Goal: Task Accomplishment & Management: Manage account settings

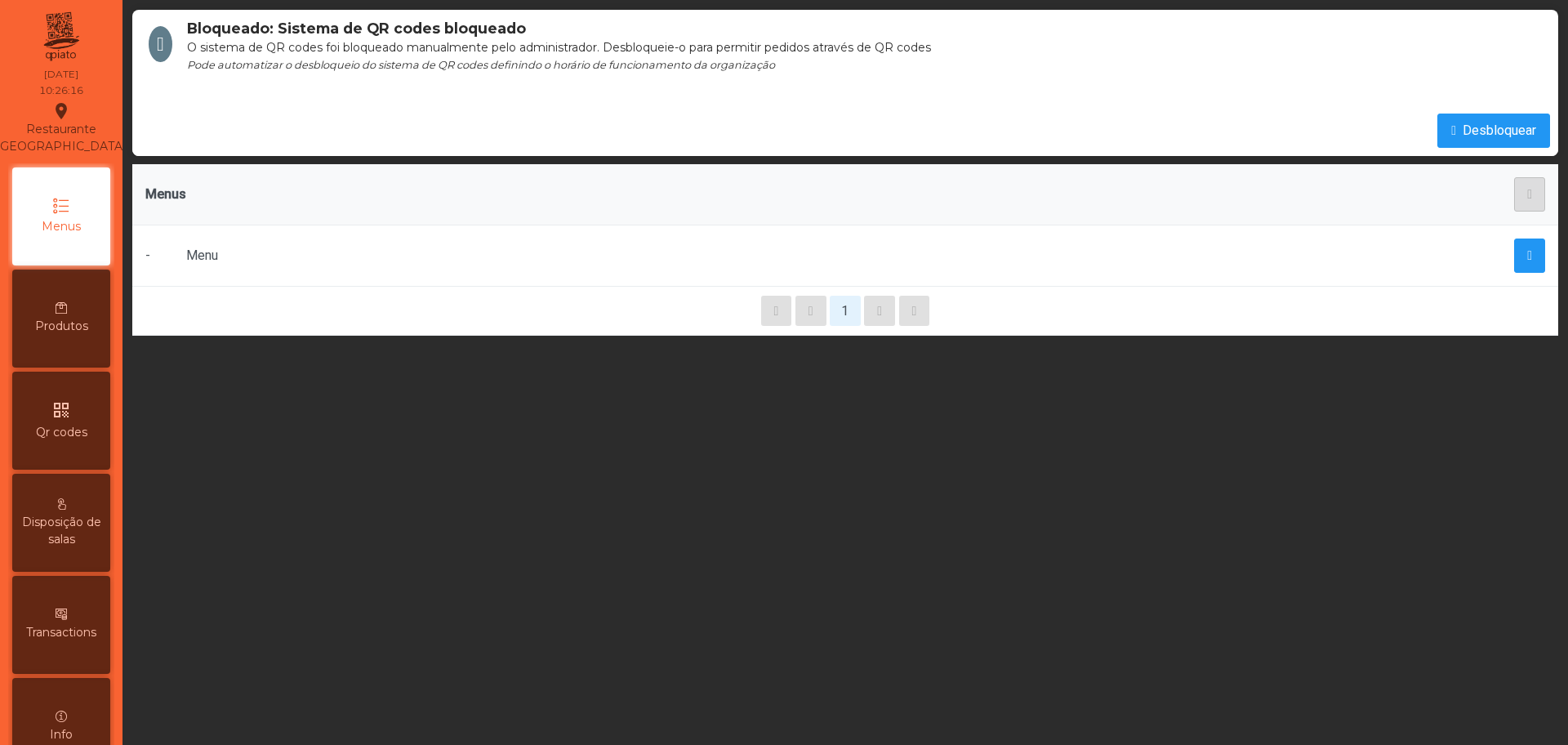
click at [91, 426] on div "qr_code Qr codes" at bounding box center [61, 420] width 98 height 98
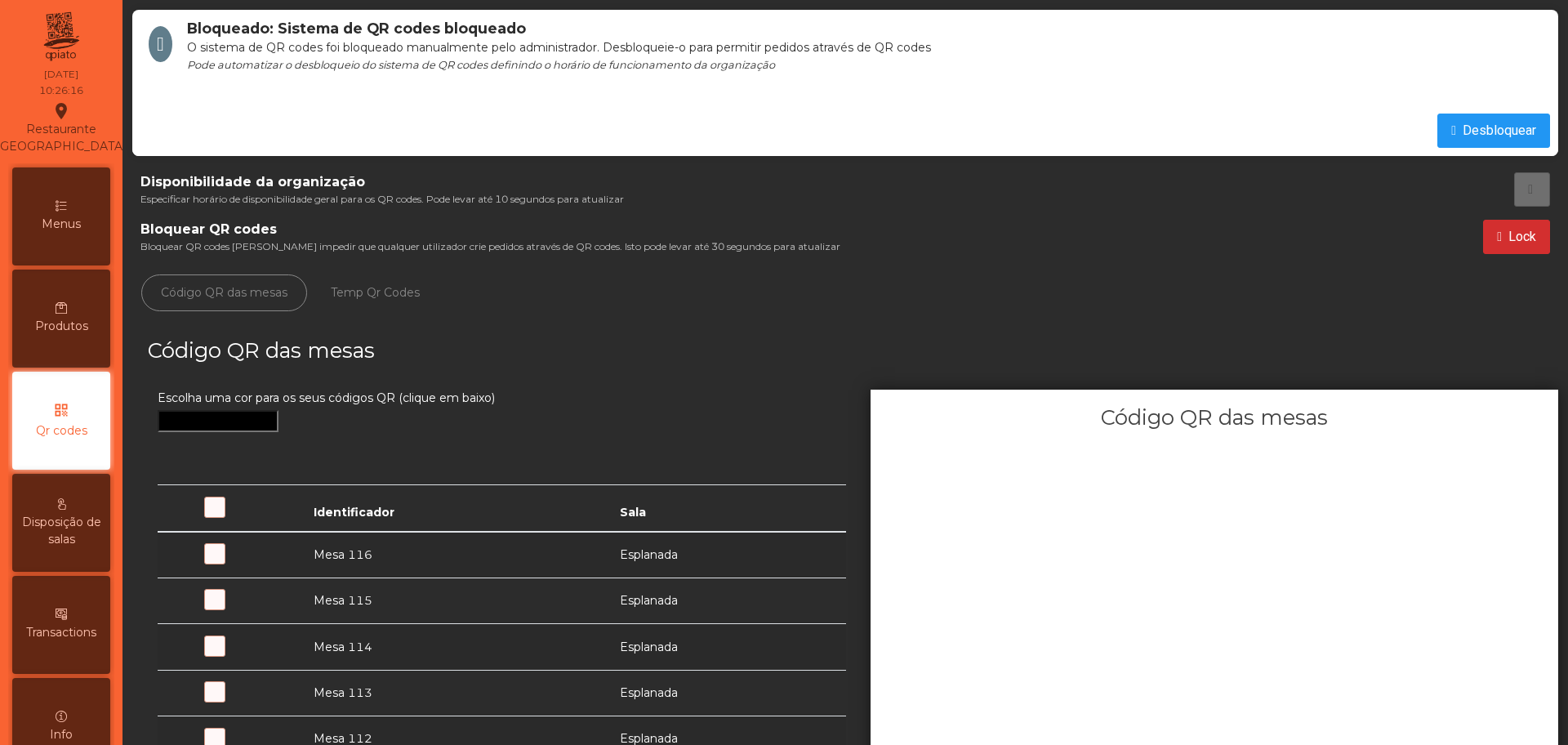
scroll to position [65, 0]
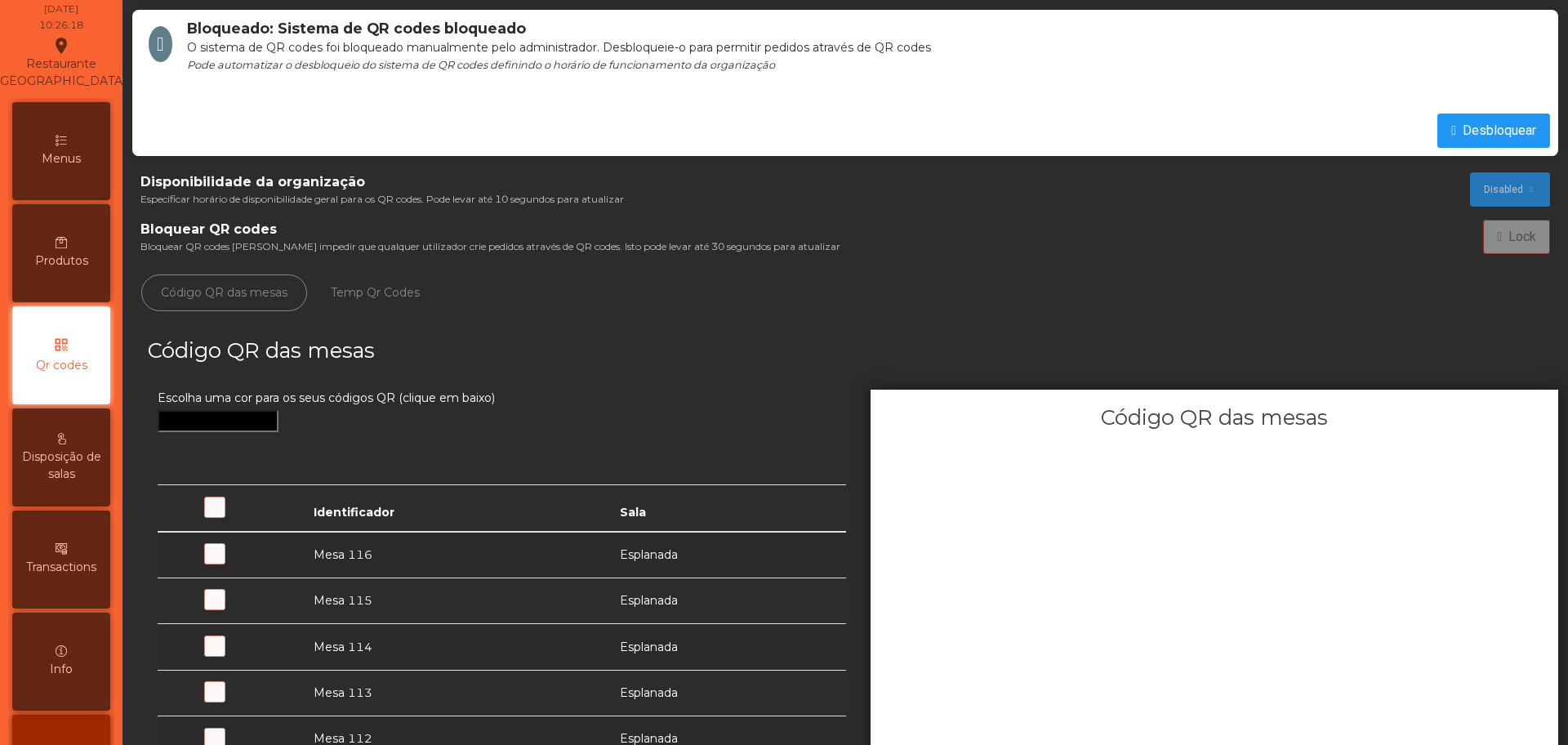
click at [245, 563] on span at bounding box center [245, 563] width 0 height 0
click at [1001, 134] on span "Desbloquear" at bounding box center [1500, 130] width 73 height 19
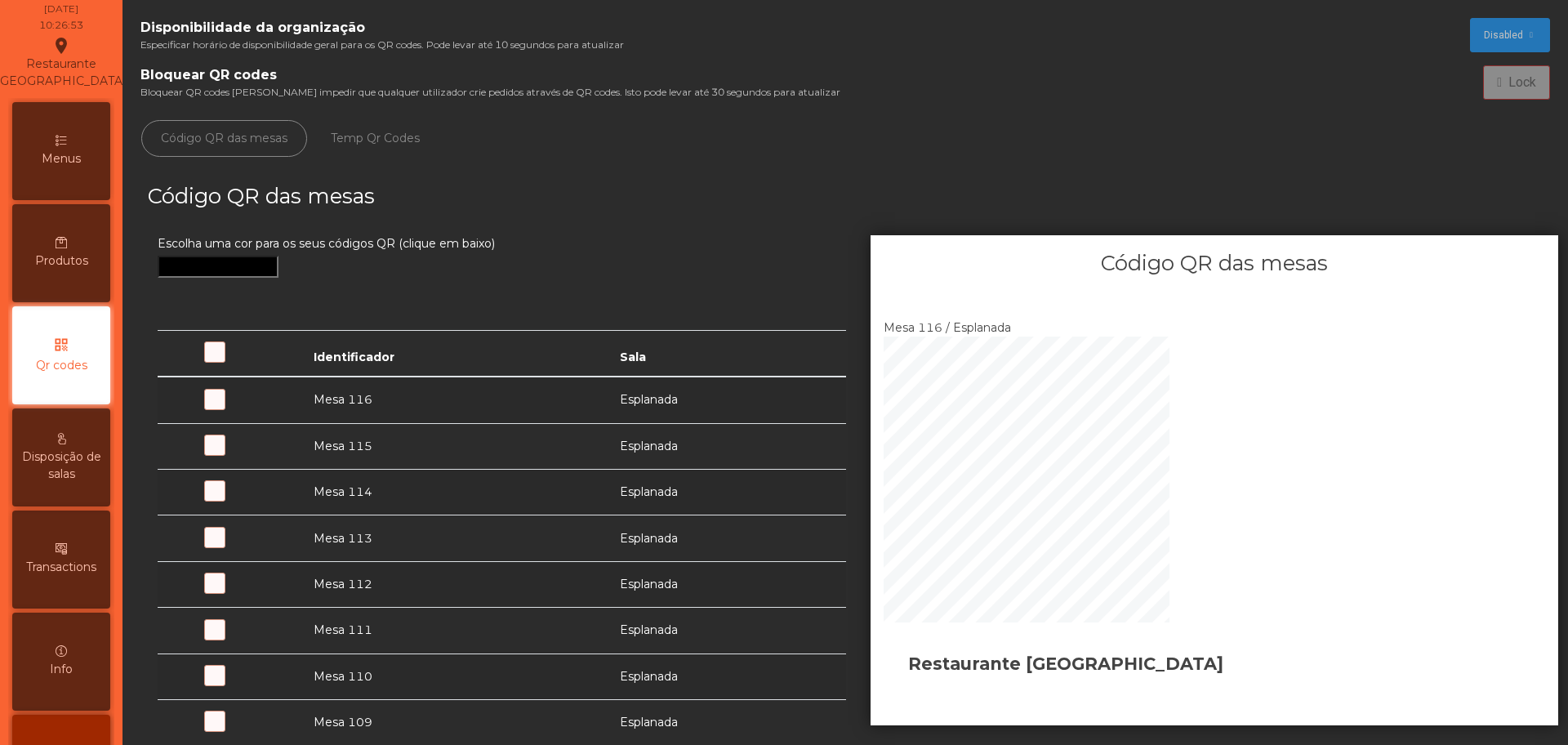
click at [271, 43] on span "Especificar horário de disponibilidade geral para os QR codes. Pode levar até 1…" at bounding box center [382, 45] width 483 height 15
click at [76, 270] on span "Produtos" at bounding box center [62, 261] width 53 height 18
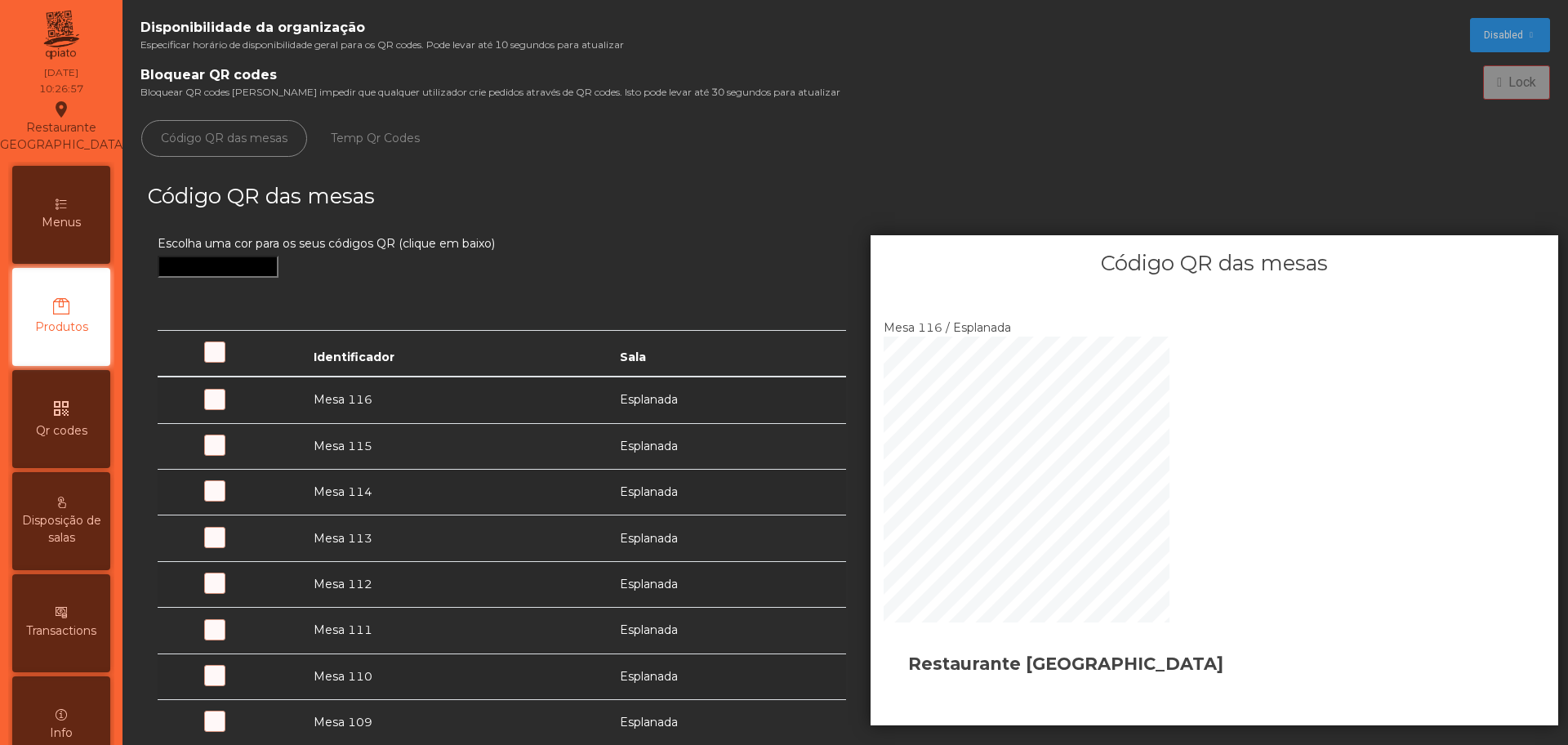
scroll to position [0, 0]
click at [58, 408] on div "qr_code Qr codes" at bounding box center [61, 420] width 98 height 98
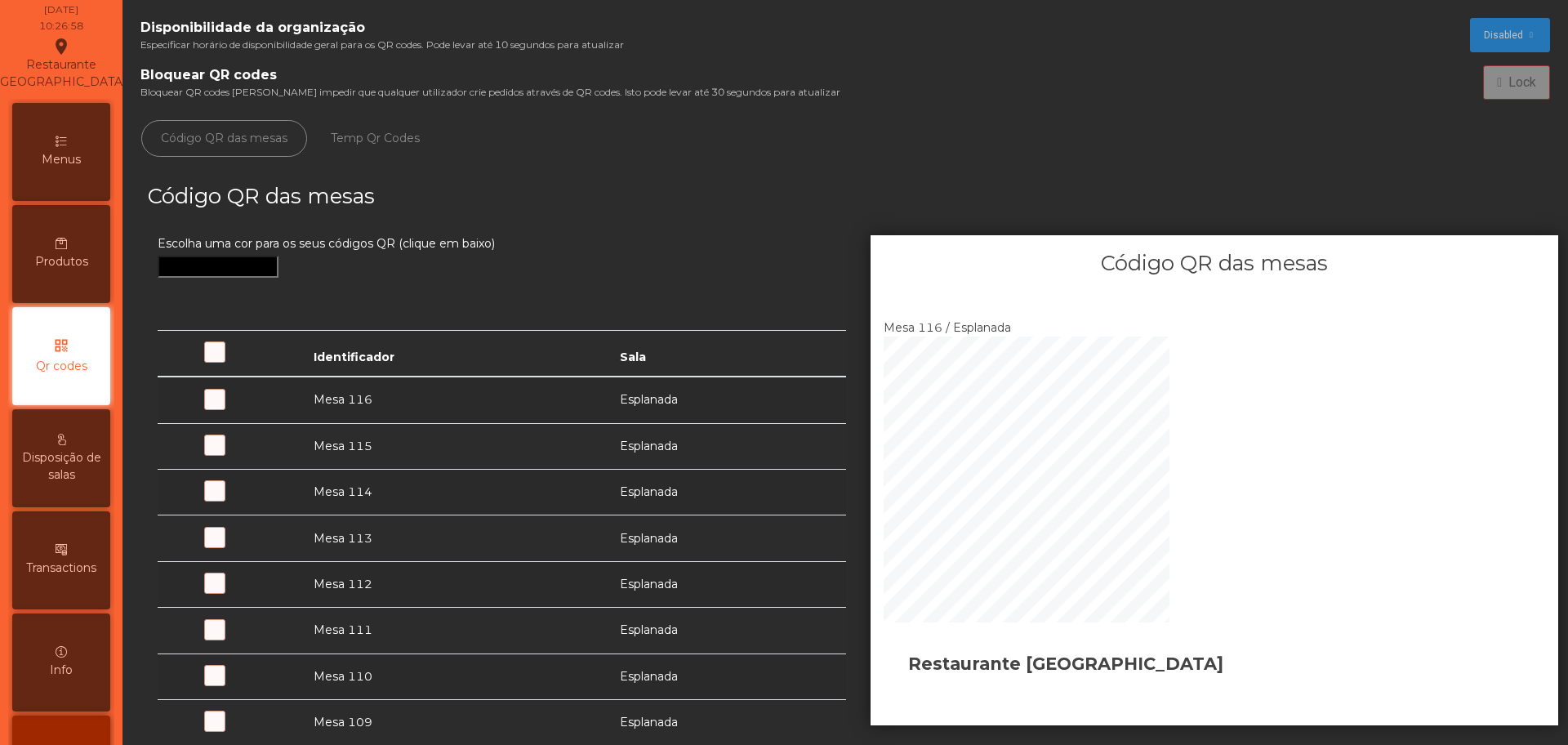
scroll to position [65, 0]
click at [123, 79] on div "Disponibilidade da organização Especificar horário de disponibilidade geral par…" at bounding box center [845, 372] width 1445 height 745
click at [1001, 84] on p-button "Lock" at bounding box center [1516, 82] width 67 height 34
click at [1001, 78] on p-button "Lock" at bounding box center [1516, 82] width 67 height 34
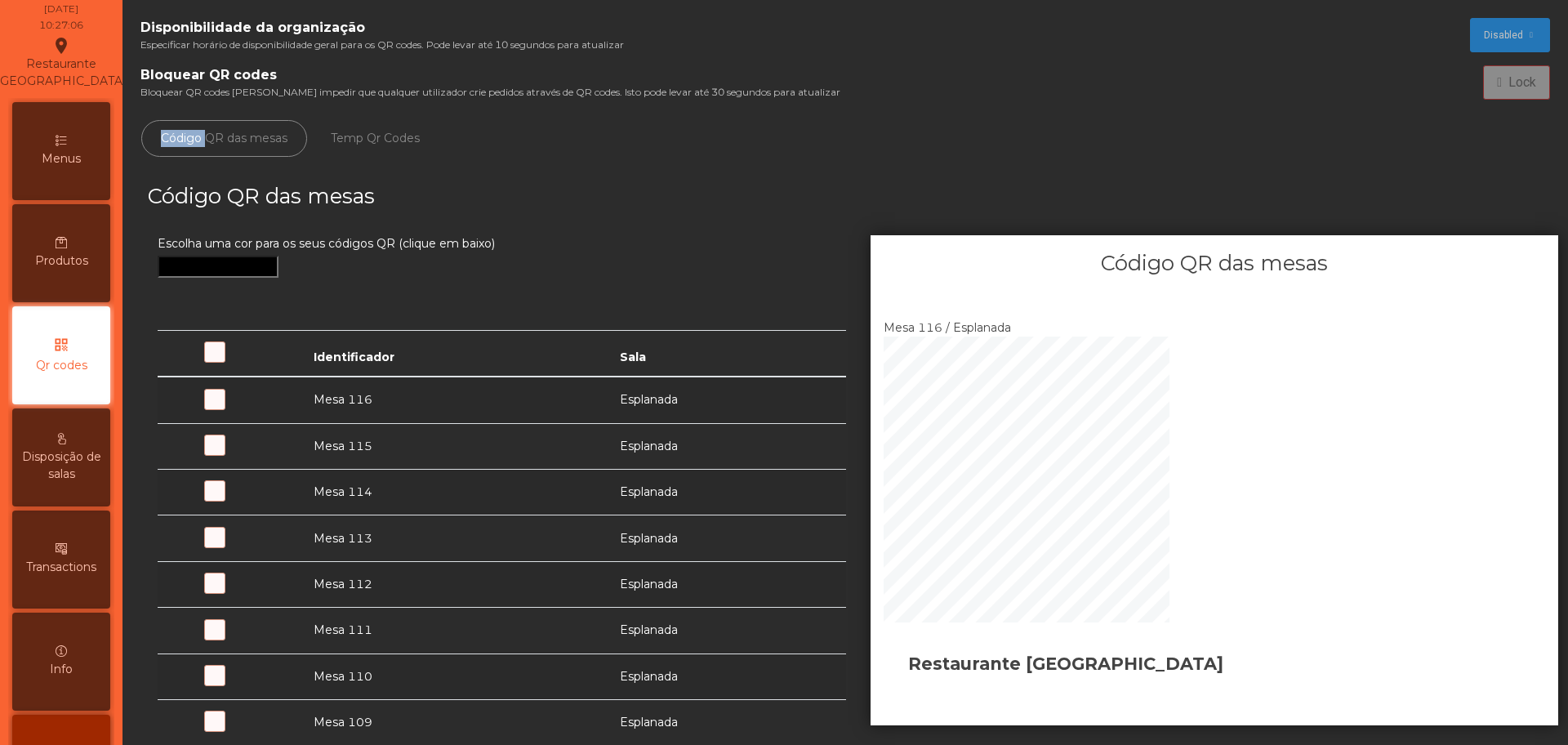
click at [1001, 78] on p-button "Lock" at bounding box center [1516, 82] width 67 height 34
click at [421, 219] on div "Código QR das mesas" at bounding box center [494, 208] width 718 height 54
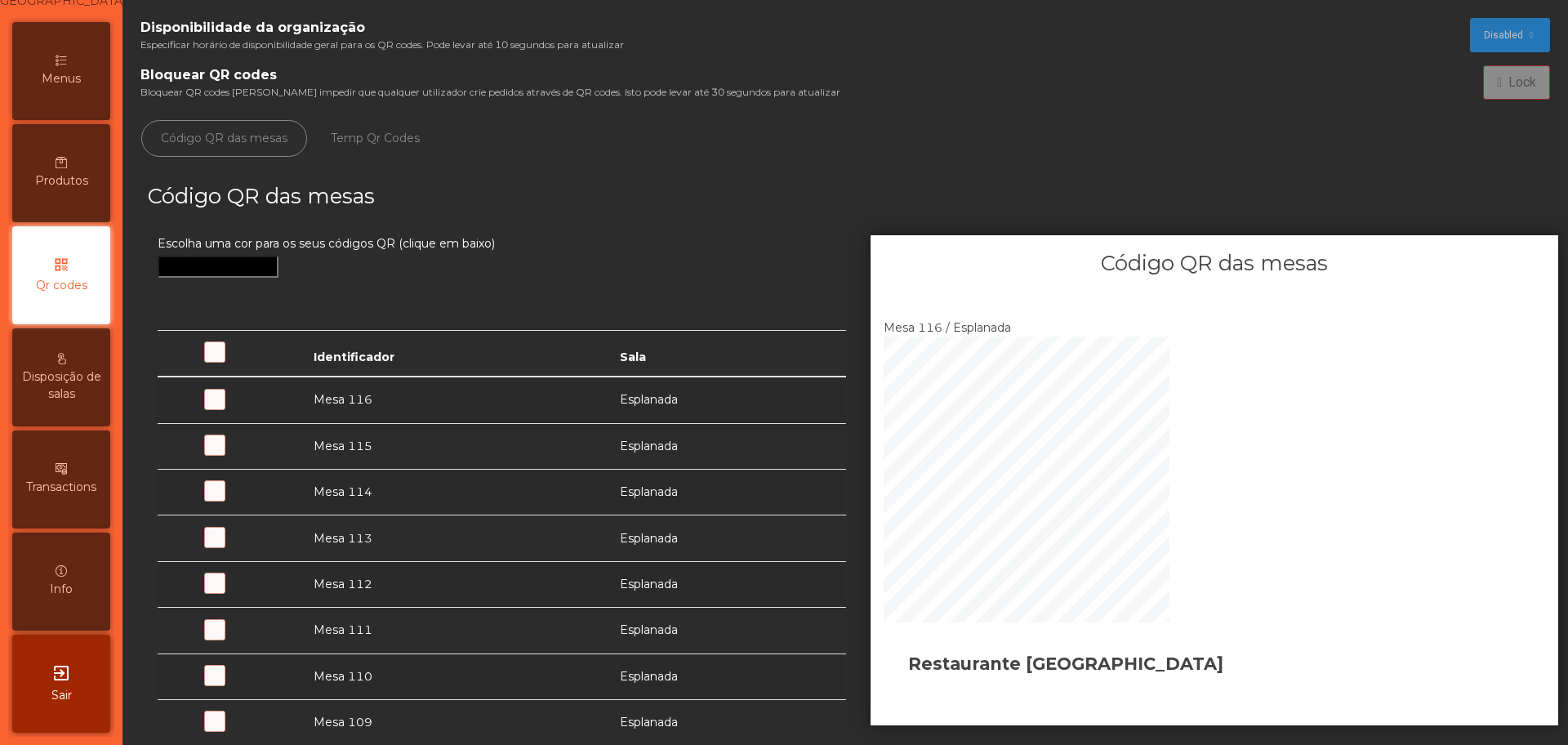
scroll to position [163, 0]
click at [58, 661] on div "exit_to_app Sair" at bounding box center [61, 683] width 98 height 98
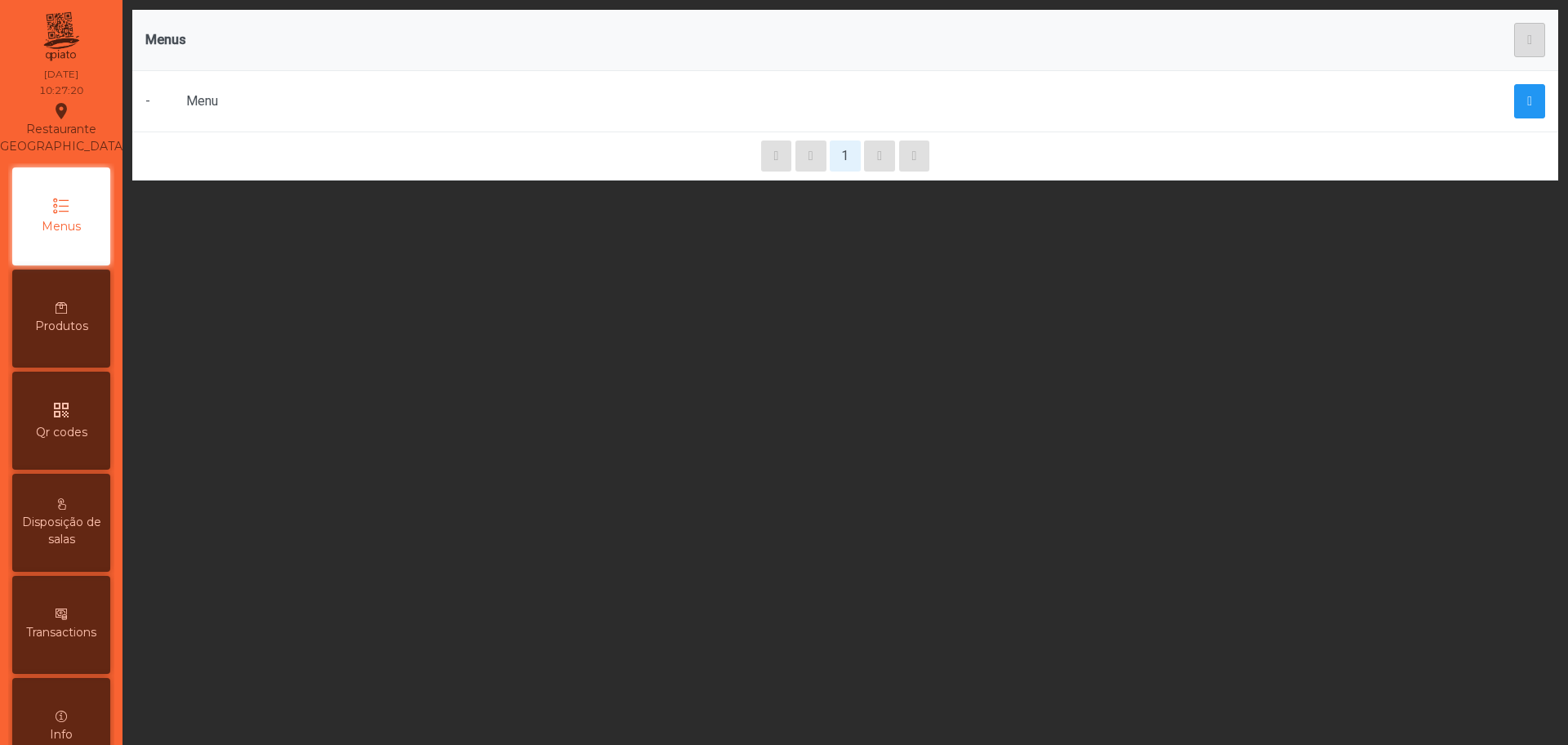
click at [71, 420] on icon "qr_code" at bounding box center [61, 409] width 19 height 19
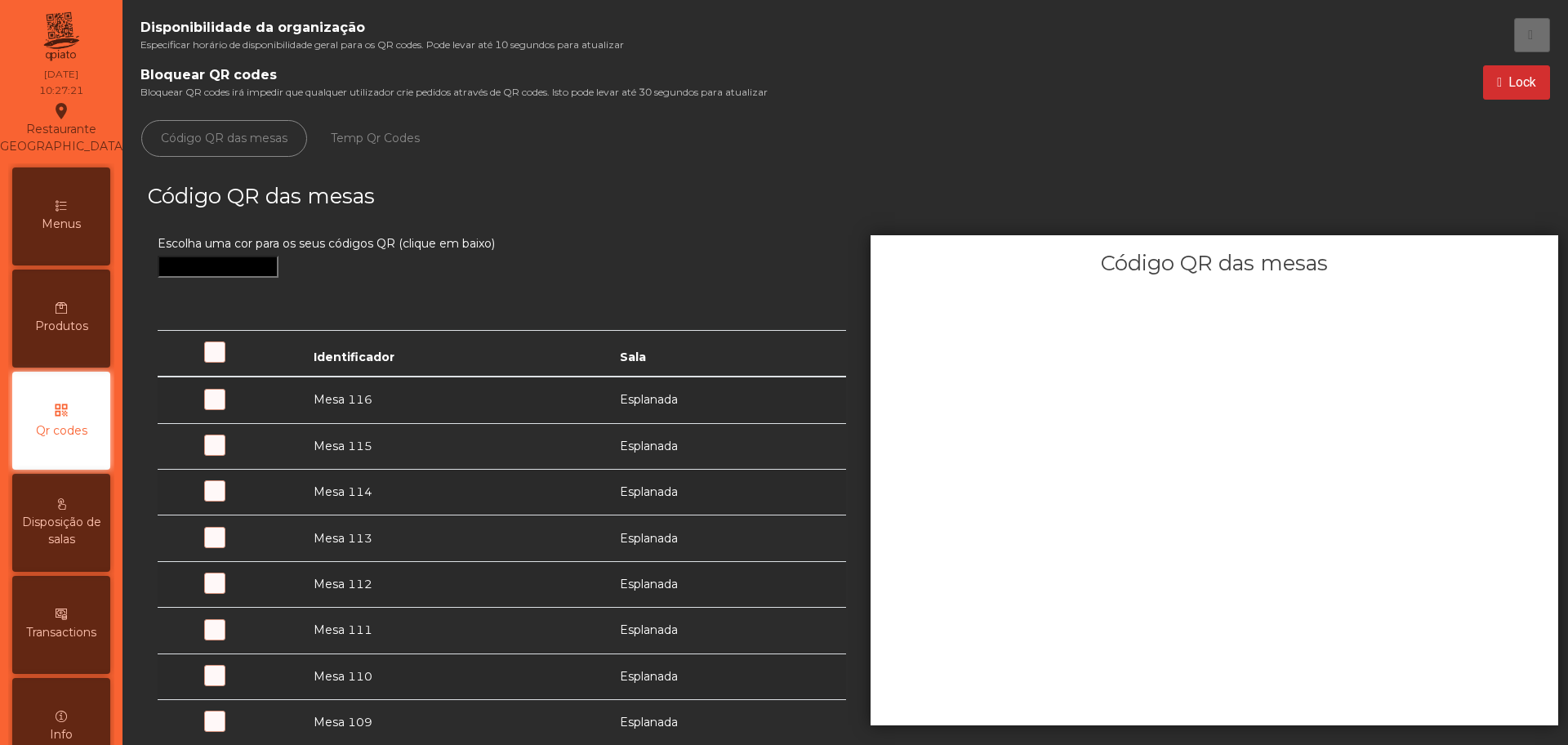
scroll to position [65, 0]
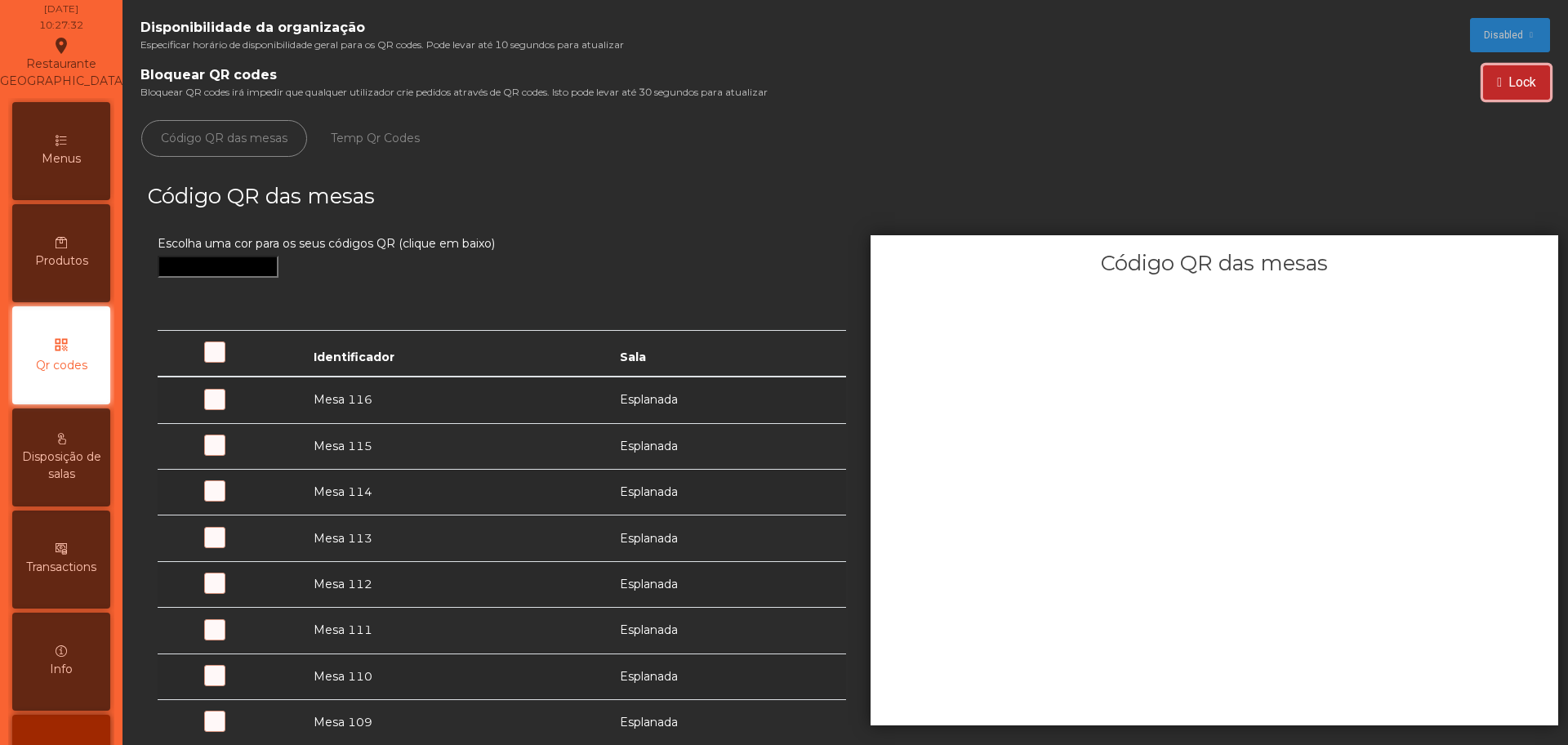
click at [1509, 79] on span "Lock" at bounding box center [1522, 82] width 28 height 19
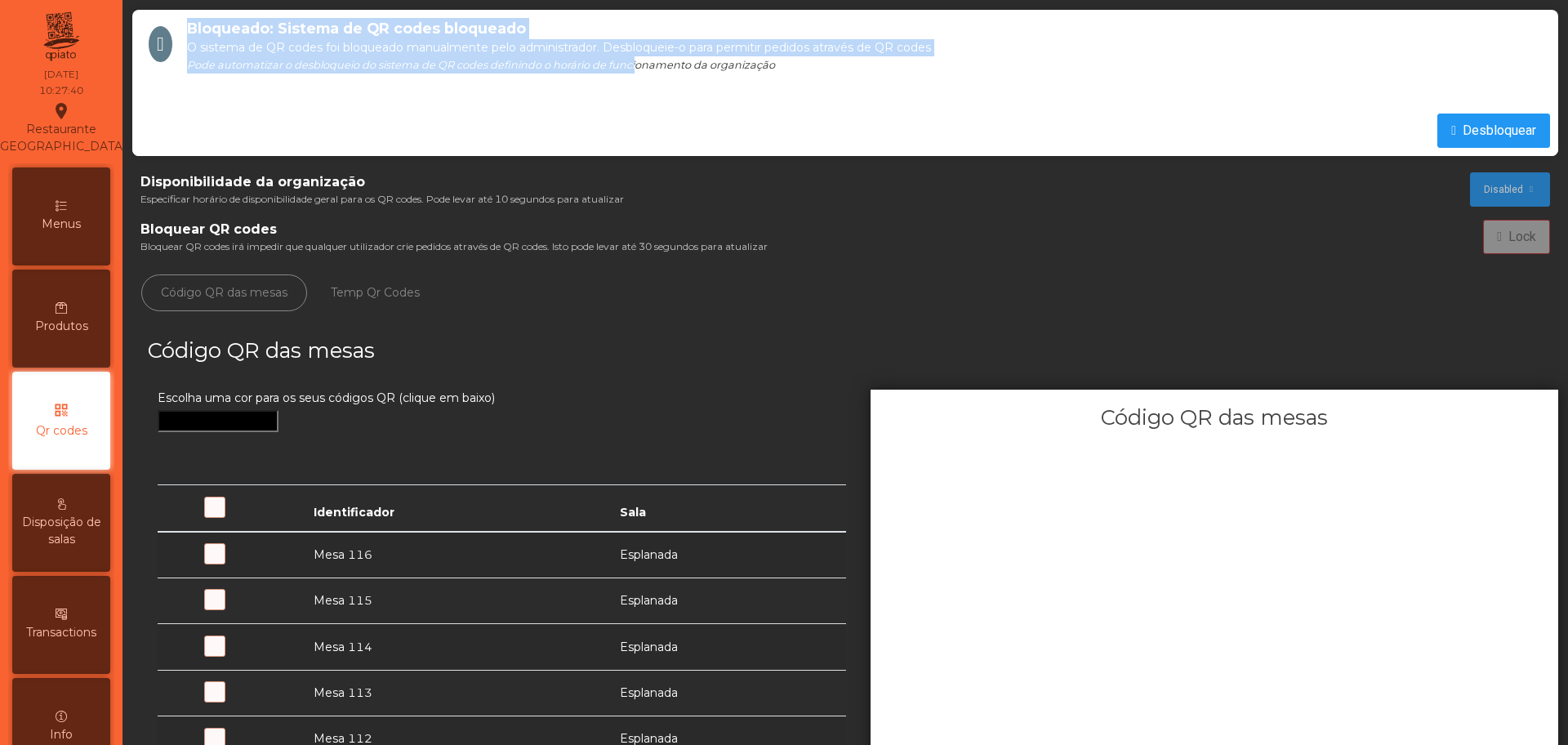
drag, startPoint x: 164, startPoint y: 23, endPoint x: 652, endPoint y: 70, distance: 490.3
click at [652, 70] on div "Bloqueado: Sistema de QR codes bloqueado O sistema de QR codes foi bloqueado ma…" at bounding box center [845, 54] width 1426 height 89
click at [392, 72] on div "Bloqueado: Sistema de QR codes bloqueado O sistema de QR codes foi bloqueado ma…" at bounding box center [868, 54] width 1363 height 73
click at [804, 50] on span "O sistema de QR codes foi bloqueado manualmente pelo administrador. Desbloqueie…" at bounding box center [559, 48] width 744 height 15
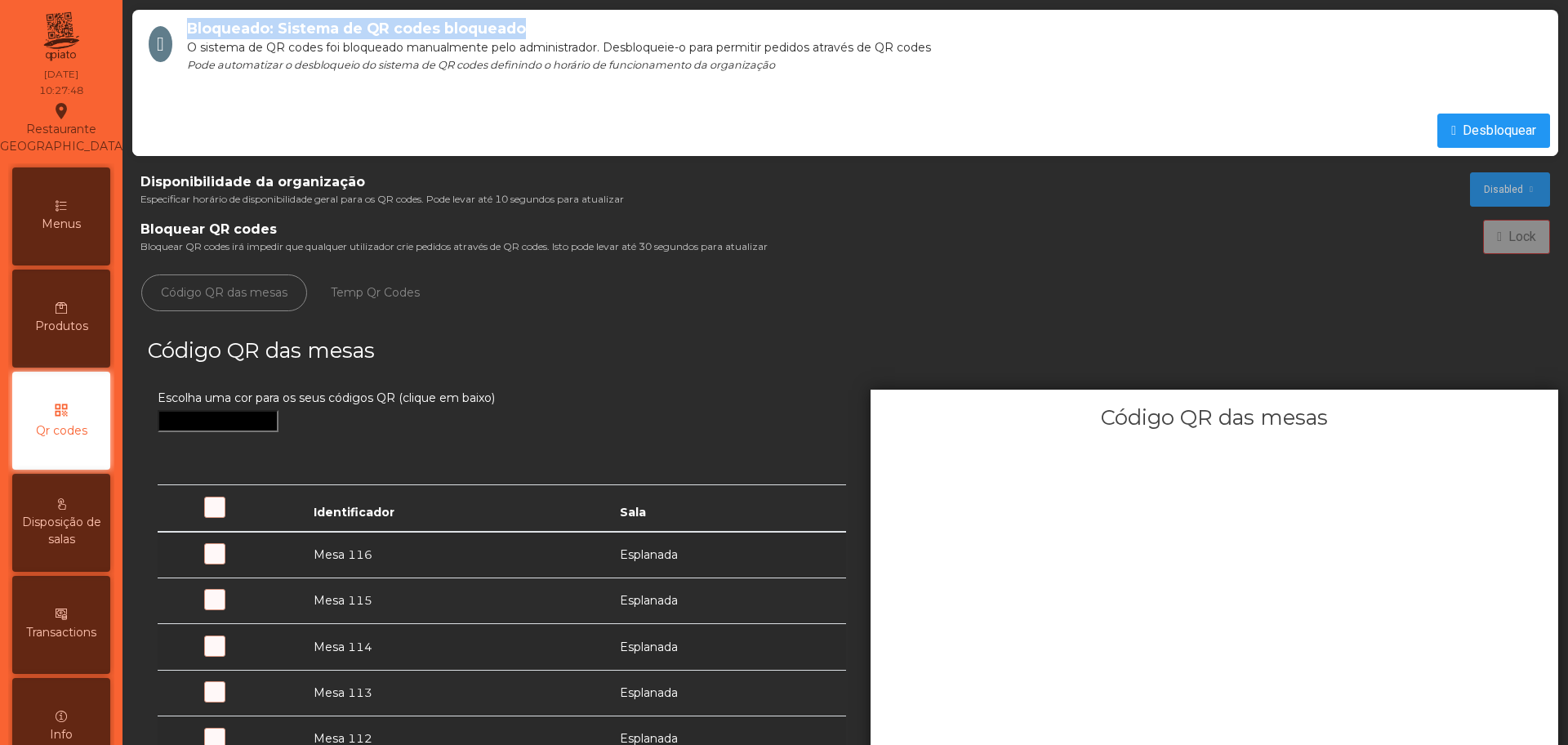
drag, startPoint x: 180, startPoint y: 28, endPoint x: 542, endPoint y: 26, distance: 362.0
click at [542, 26] on div "Bloqueado: Sistema de QR codes bloqueado O sistema de QR codes foi bloqueado ma…" at bounding box center [845, 54] width 1426 height 89
click at [1474, 126] on span "Desbloquear" at bounding box center [1500, 130] width 73 height 19
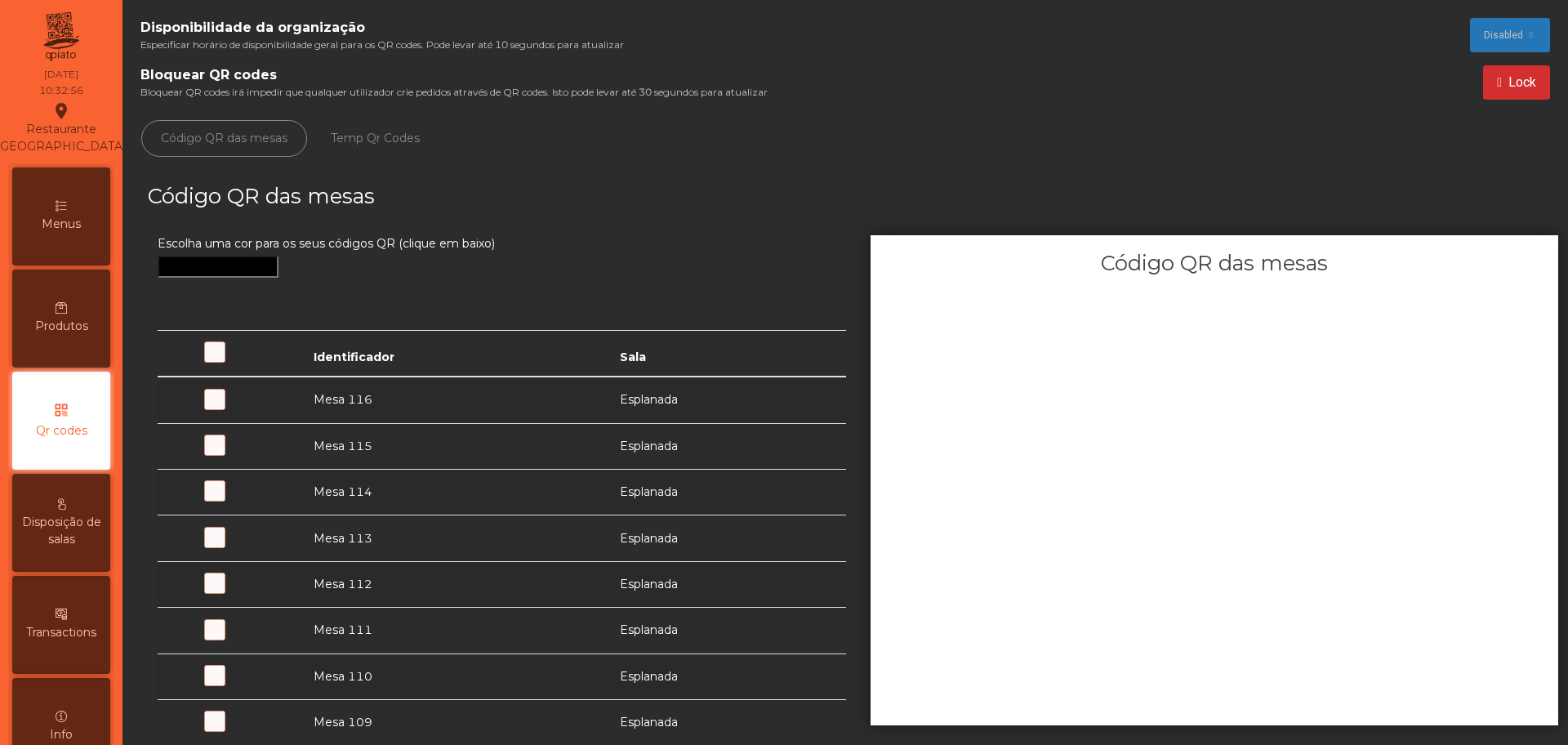
click at [73, 252] on div "Menus" at bounding box center [61, 216] width 98 height 98
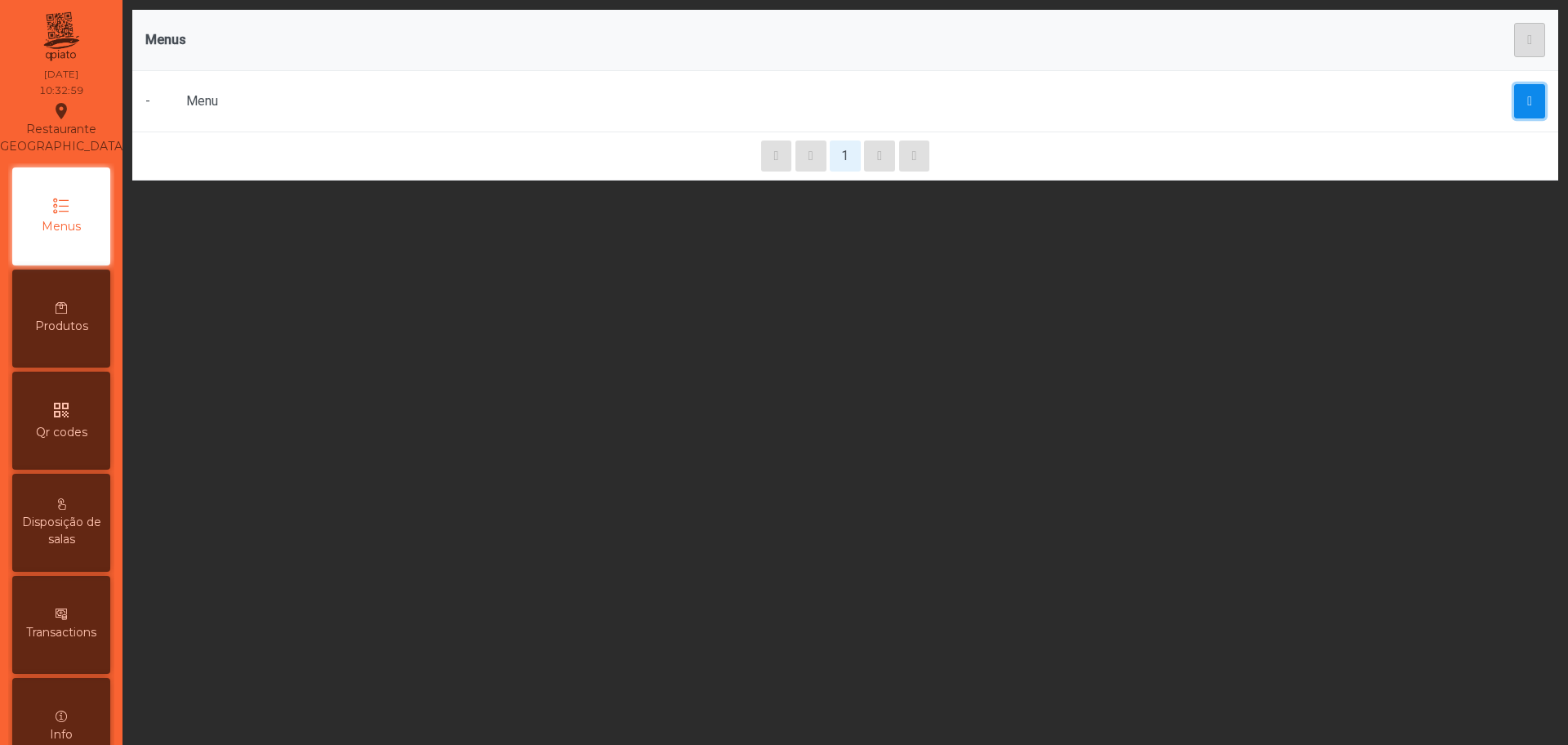
click at [1527, 104] on span "button" at bounding box center [1530, 101] width 5 height 13
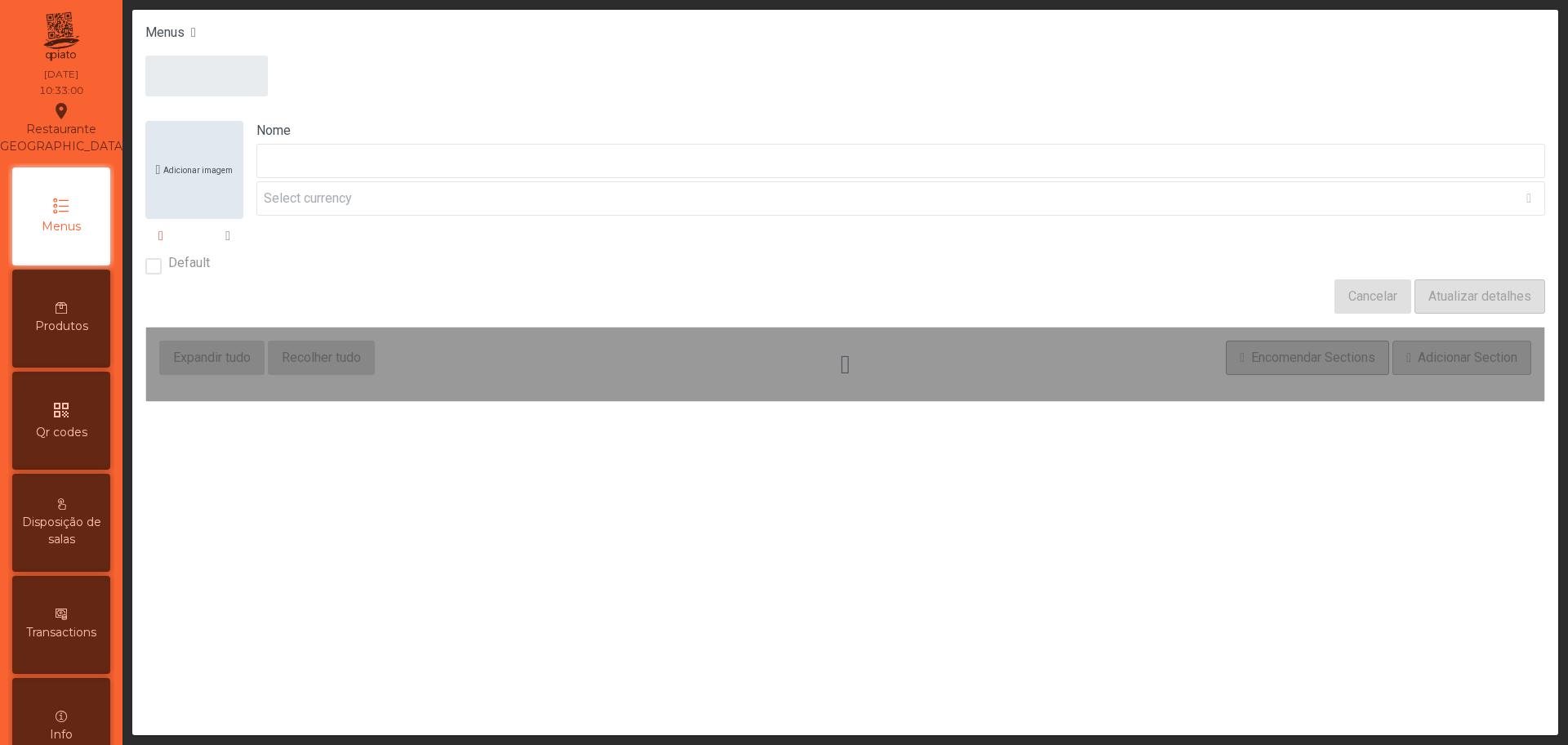
type input "****"
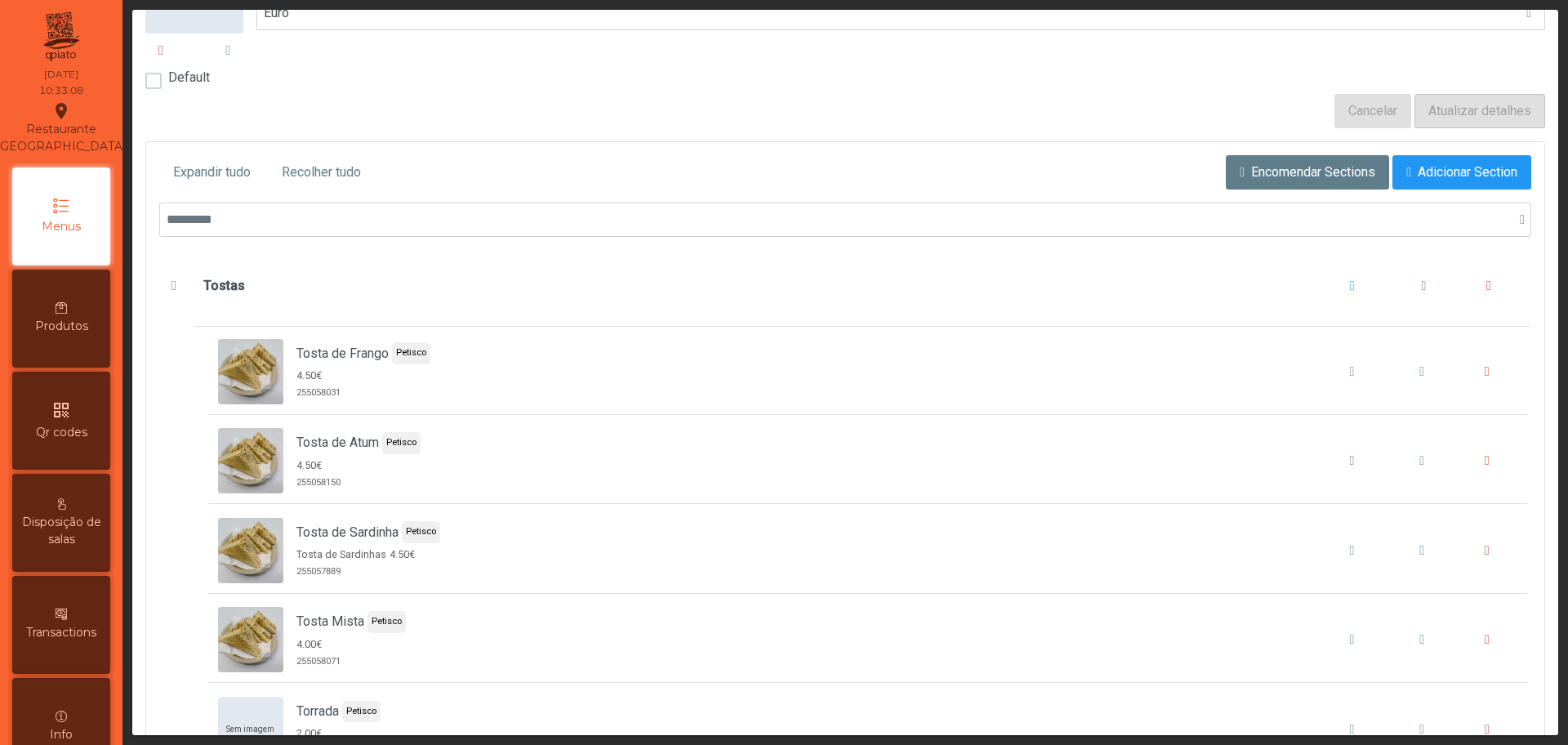
scroll to position [126, 0]
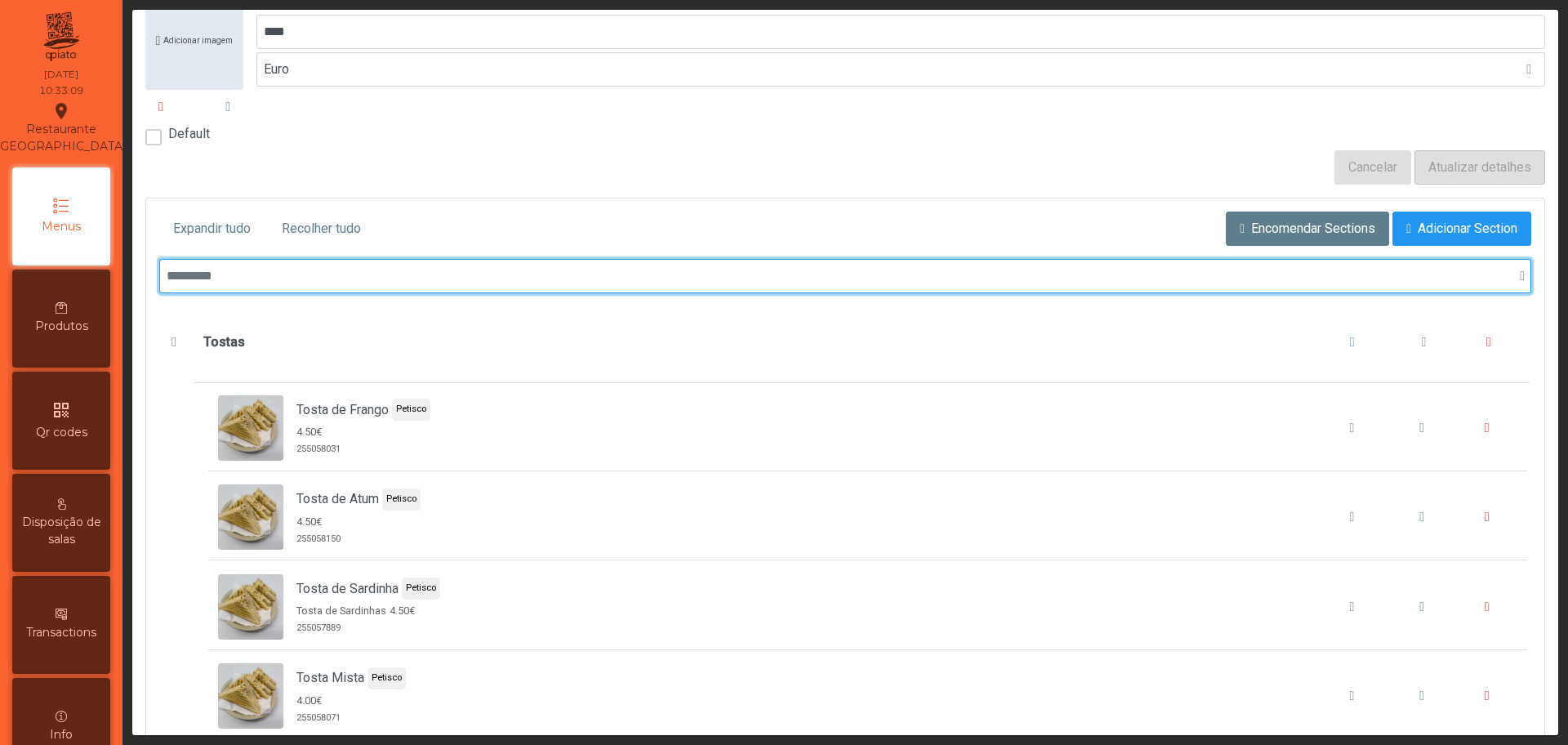
click at [319, 278] on input "text" at bounding box center [845, 276] width 1372 height 34
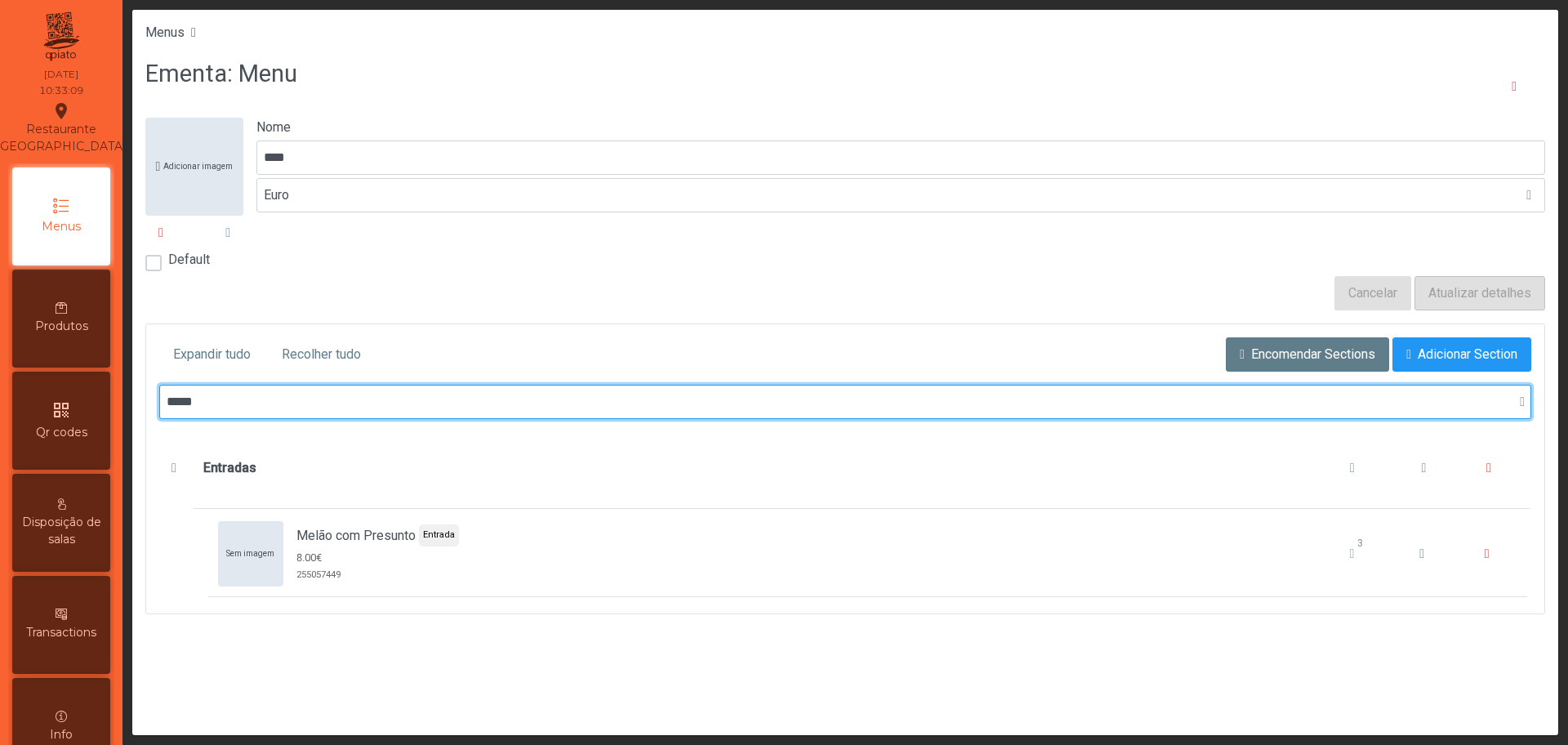
scroll to position [0, 0]
type input "*****"
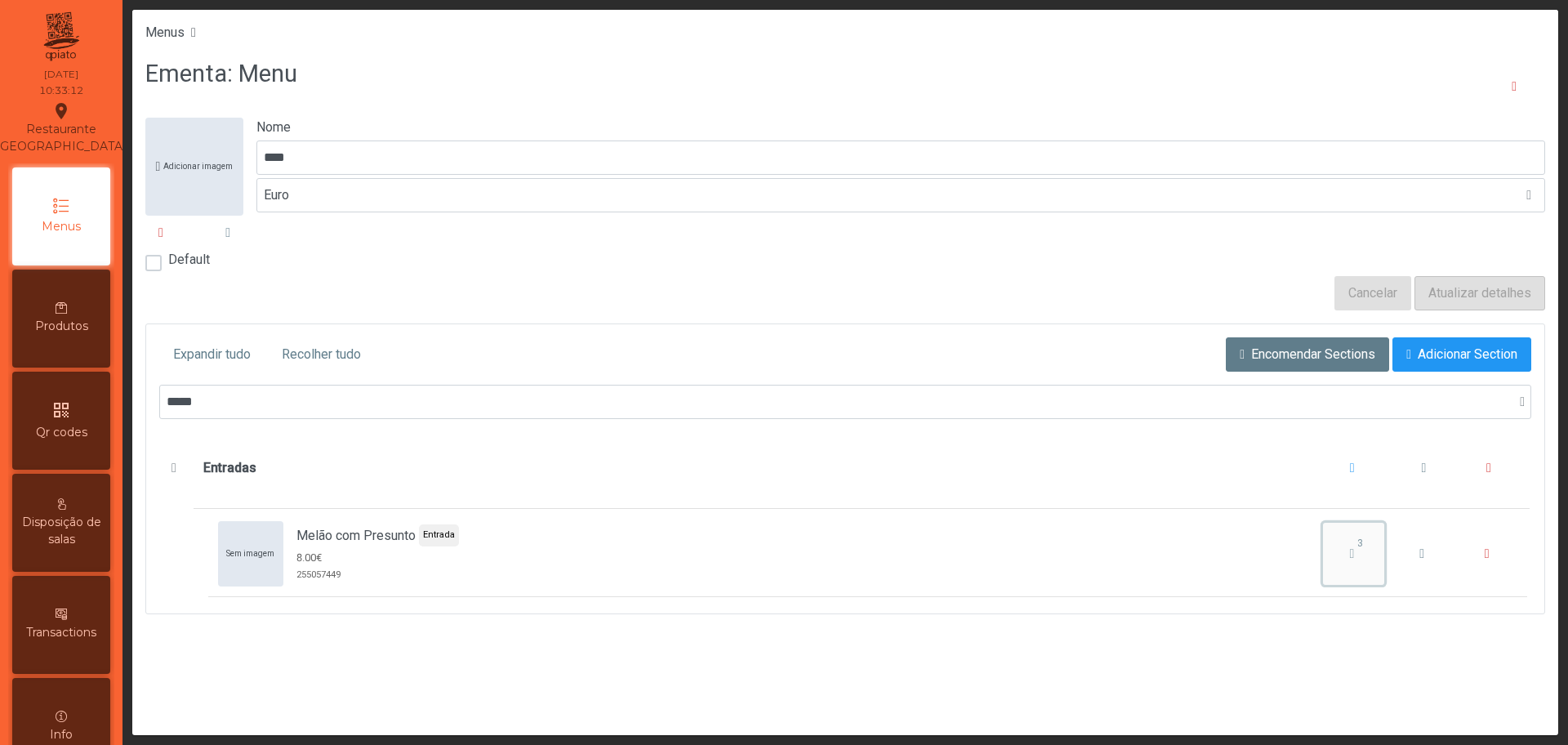
click at [1350, 550] on icon "Melão com Presunto" at bounding box center [1353, 554] width 5 height 13
click at [470, 664] on div "Menus Ementa: Menu Adicionar imagem Nome **** Euro Default Cancelar Atualizar d…" at bounding box center [845, 372] width 1426 height 726
click at [1350, 554] on icon "Melão com Presunto" at bounding box center [1353, 554] width 5 height 13
click at [893, 673] on div "Menus Ementa: Menu Adicionar imagem Nome **** Euro Default Cancelar Atualizar d…" at bounding box center [845, 372] width 1426 height 726
click at [94, 450] on div "qr_code Qr codes" at bounding box center [61, 420] width 98 height 98
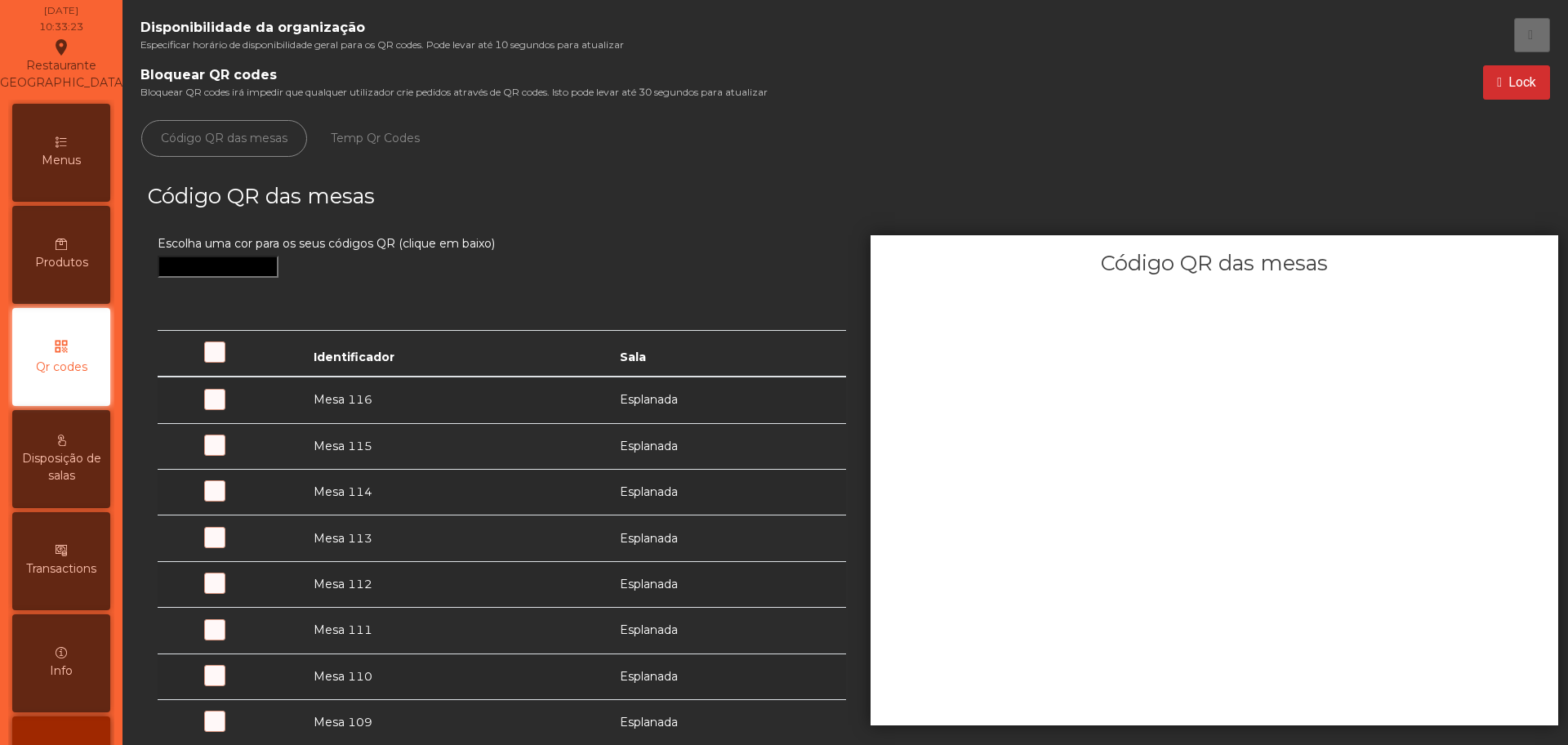
scroll to position [65, 0]
click at [245, 408] on span at bounding box center [245, 408] width 0 height 0
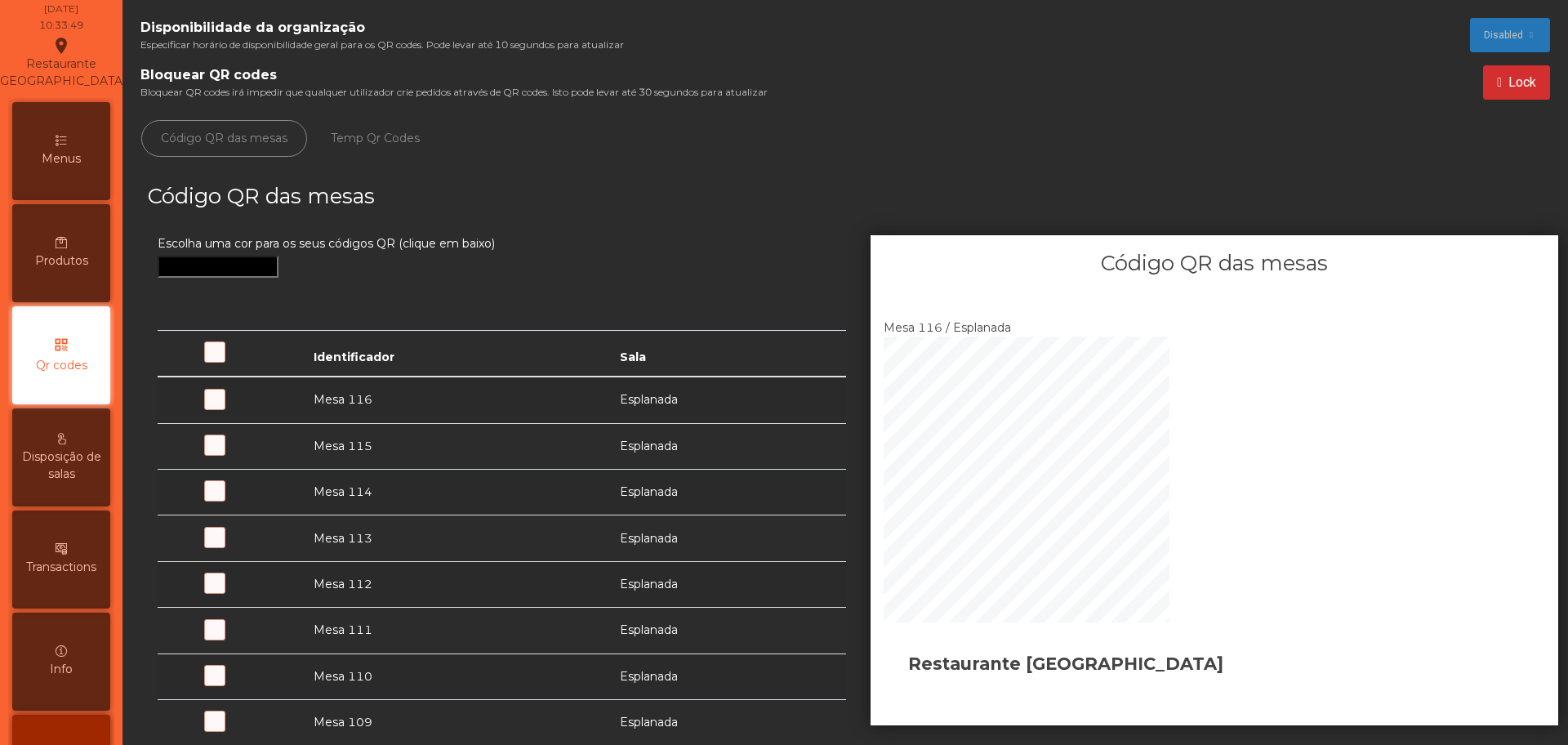
click at [89, 185] on div "Menus" at bounding box center [61, 150] width 98 height 98
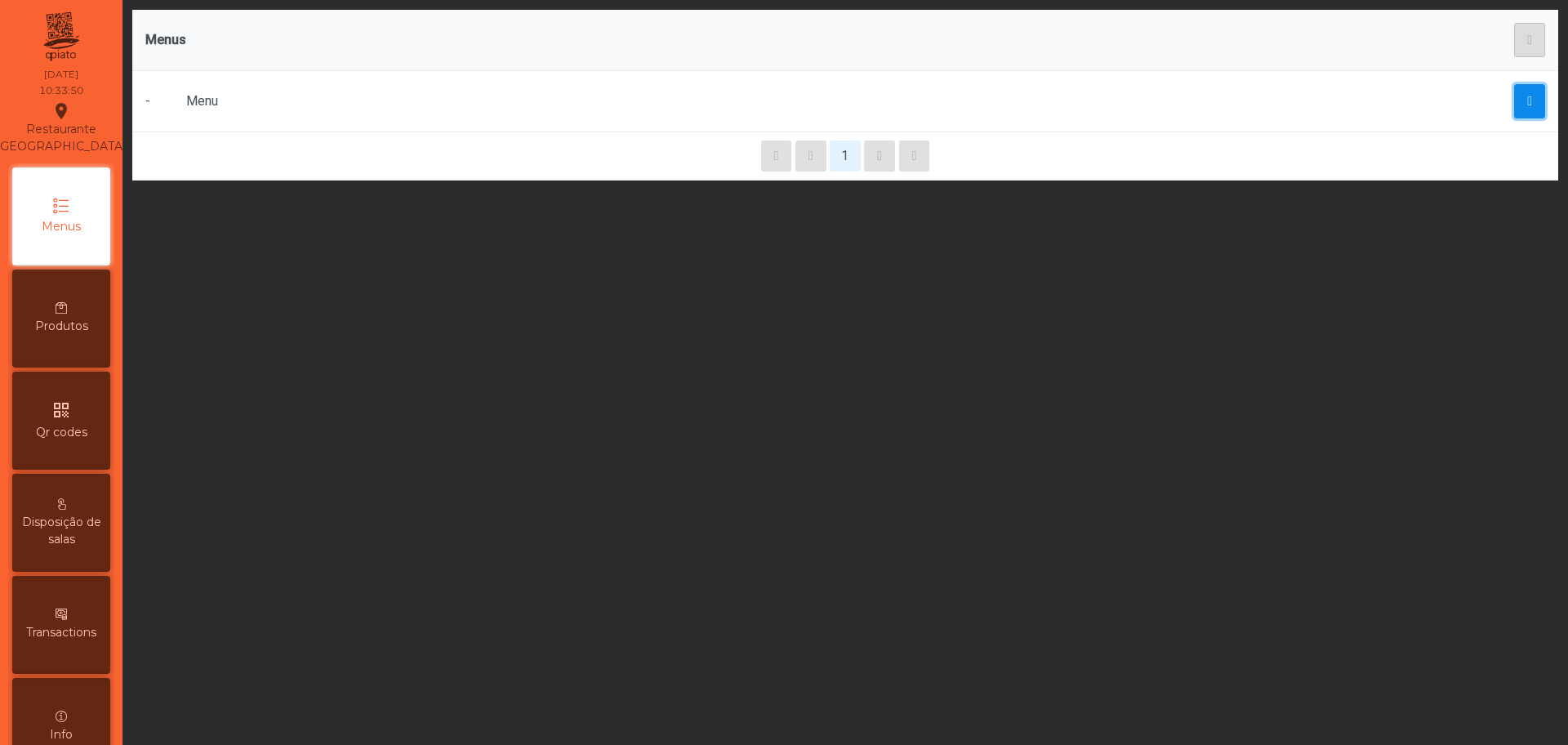
click at [1527, 98] on span "button" at bounding box center [1530, 101] width 5 height 13
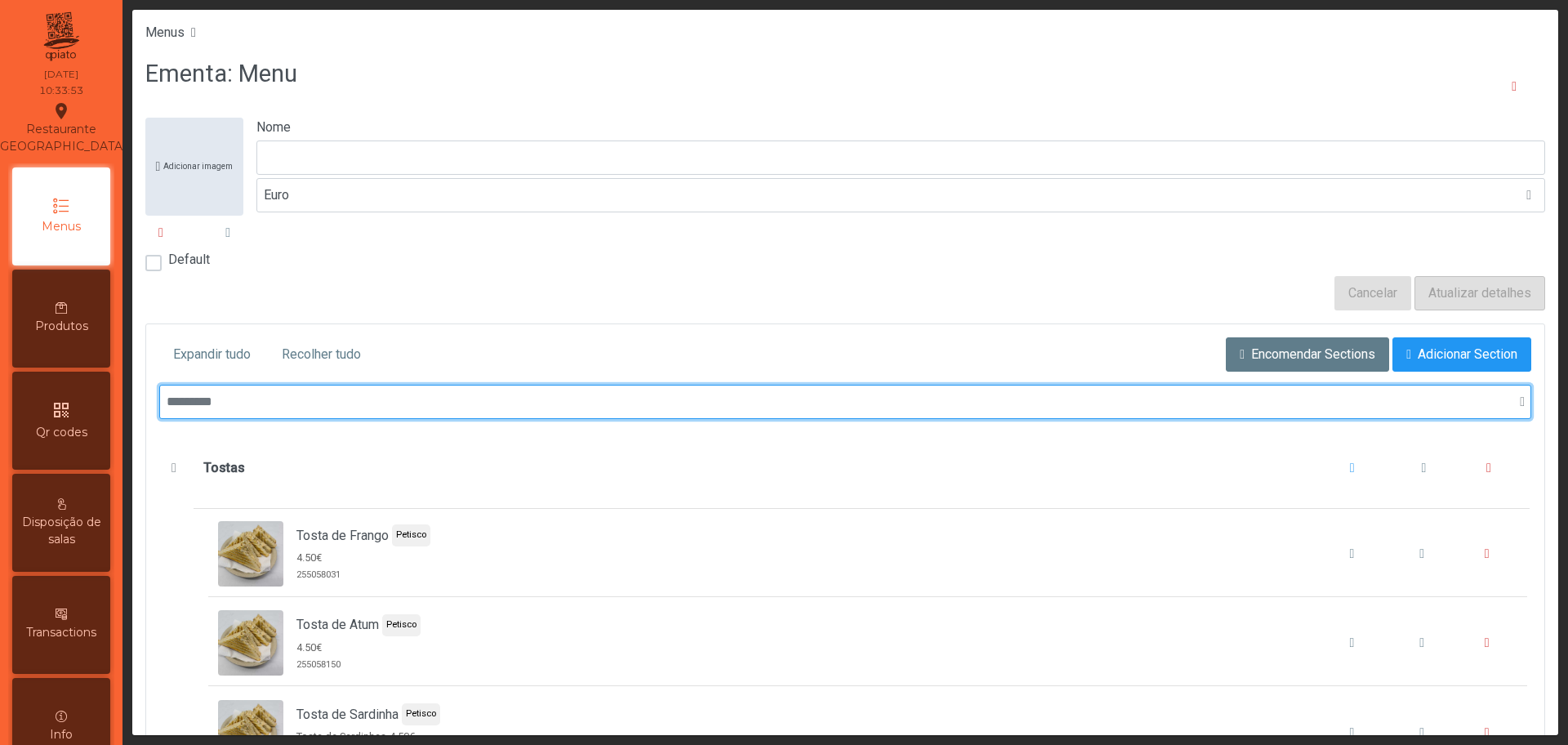
click at [463, 399] on input "text" at bounding box center [845, 402] width 1372 height 34
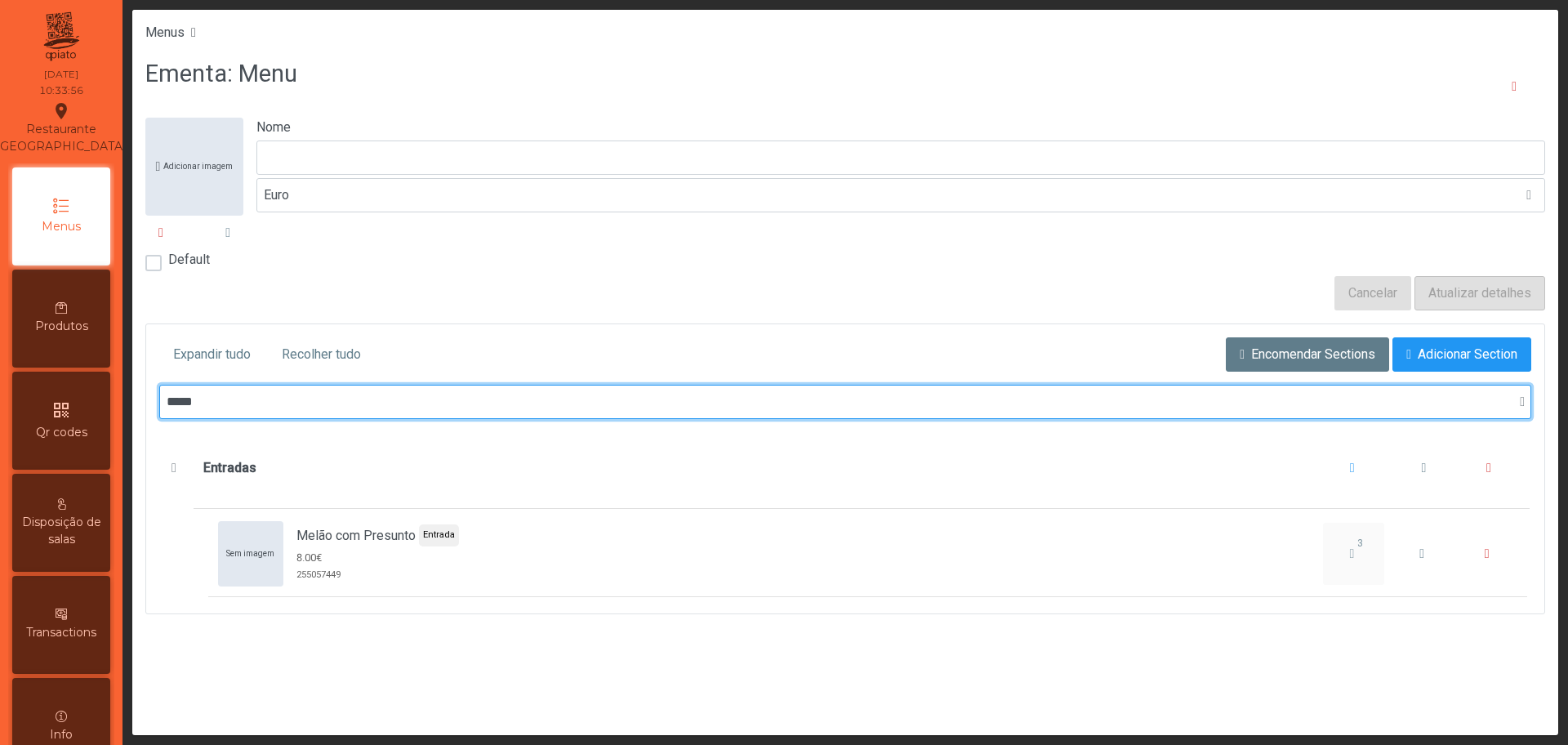
type input "*****"
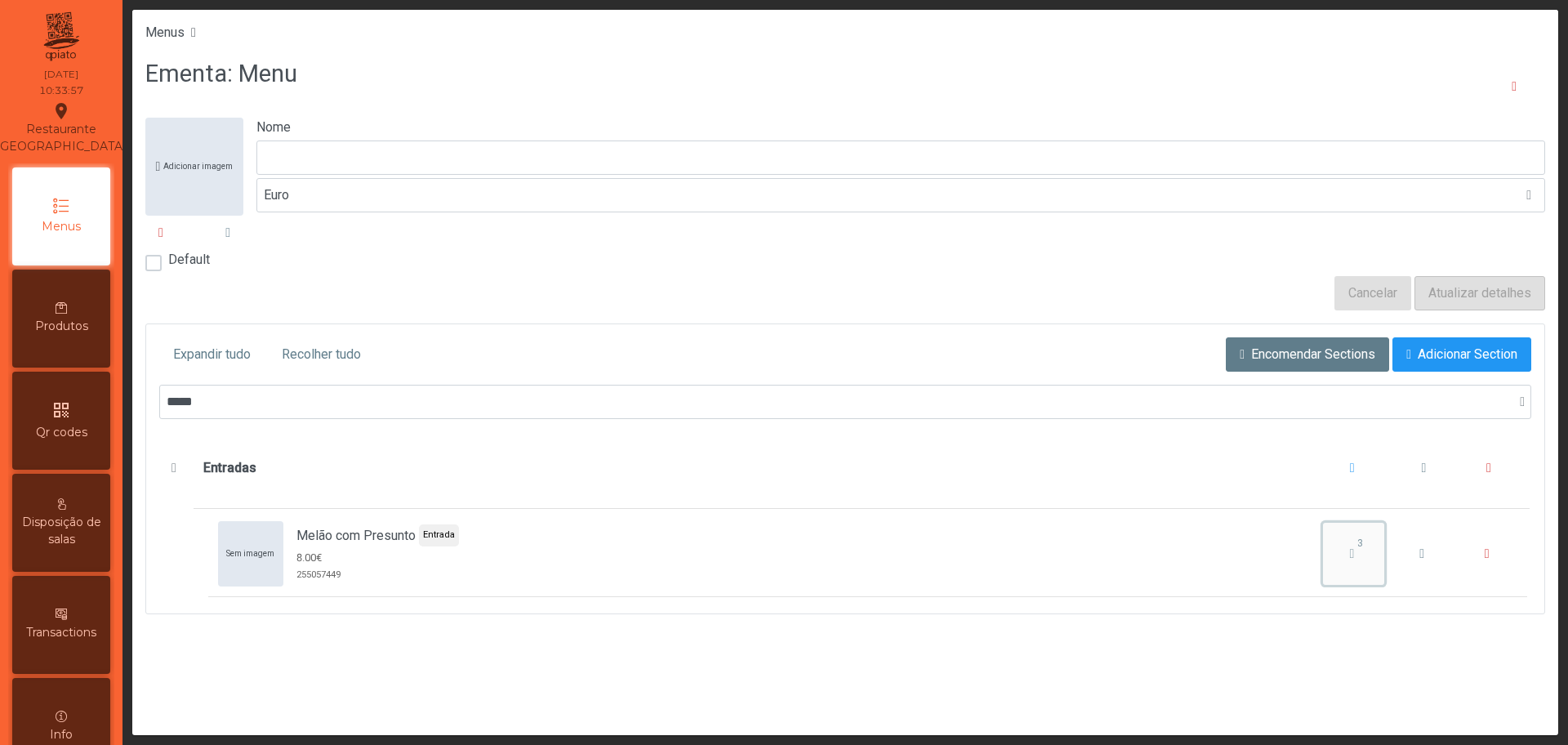
click at [1350, 555] on icon "Melão com Presunto" at bounding box center [1353, 554] width 5 height 13
click at [997, 651] on div "Menus Ementa: Menu Adicionar imagem Nome Euro Default Cancelar Atualizar detalh…" at bounding box center [845, 372] width 1426 height 726
click at [1343, 550] on div "3" at bounding box center [1352, 553] width 51 height 19
click at [1084, 638] on div "Ementa: Menu Adicionar imagem Nome Euro Default Cancelar Atualizar detalhes Exp…" at bounding box center [845, 348] width 1426 height 585
click at [56, 432] on div "qr_code Qr codes" at bounding box center [61, 420] width 98 height 98
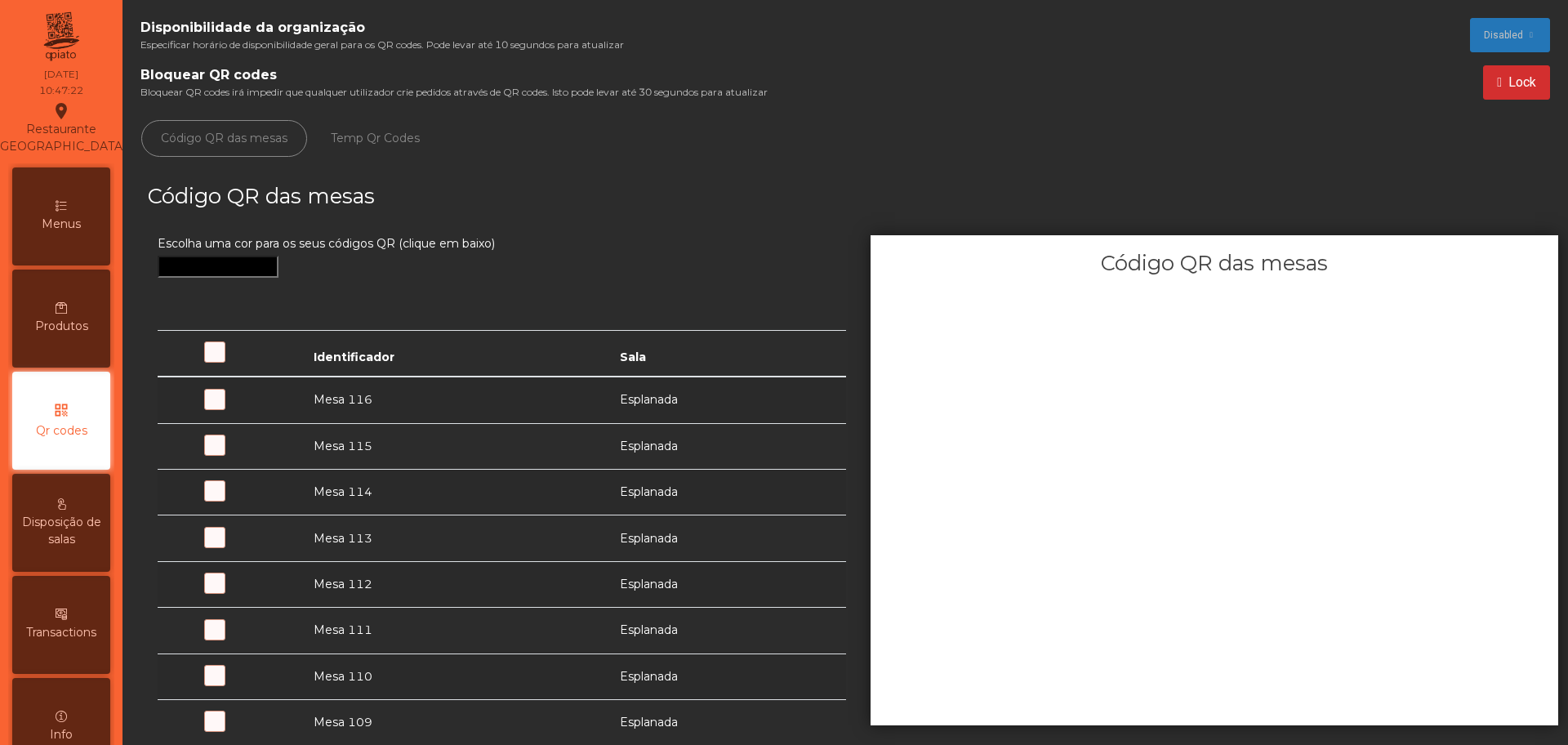
scroll to position [65, 0]
